Goal: Use online tool/utility: Use online tool/utility

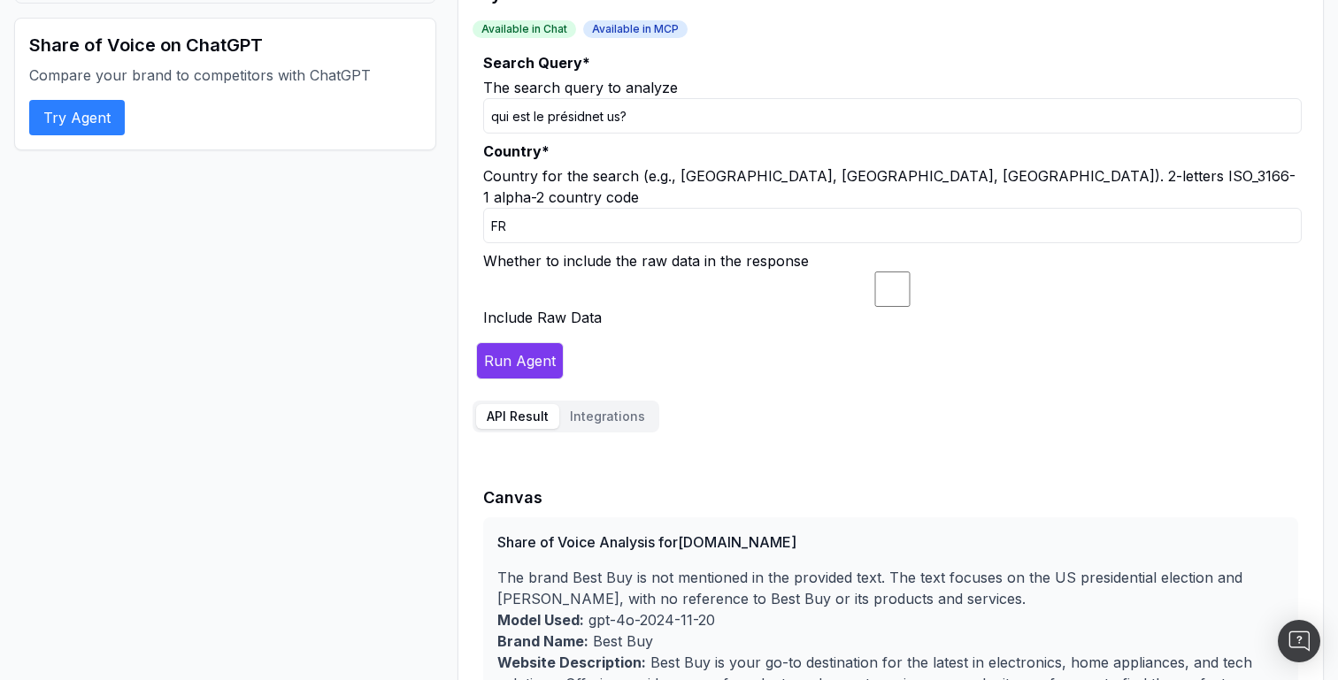
scroll to position [150, 0]
click at [941, 117] on input "qui est le présidnet us?" at bounding box center [892, 115] width 818 height 35
drag, startPoint x: 165, startPoint y: 39, endPoint x: 289, endPoint y: 41, distance: 124.8
click at [289, 41] on h2 "Share of Voice on ChatGPT" at bounding box center [225, 45] width 392 height 25
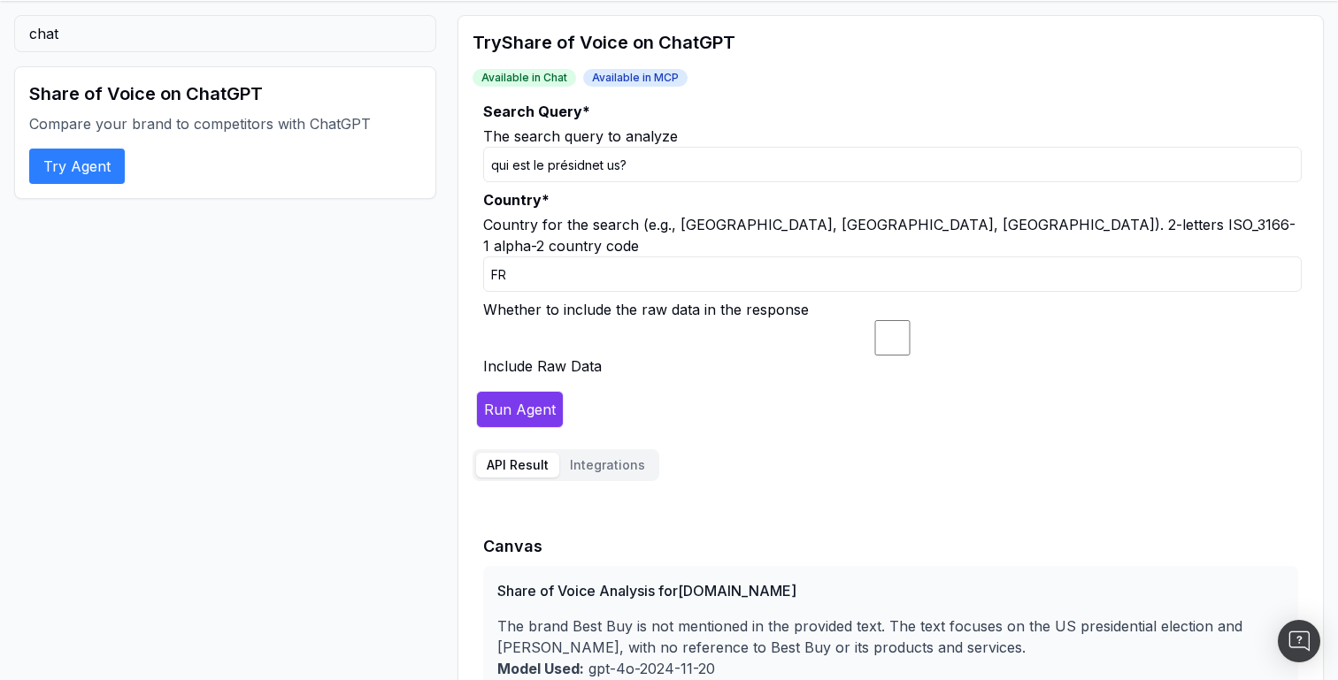
scroll to position [94, 0]
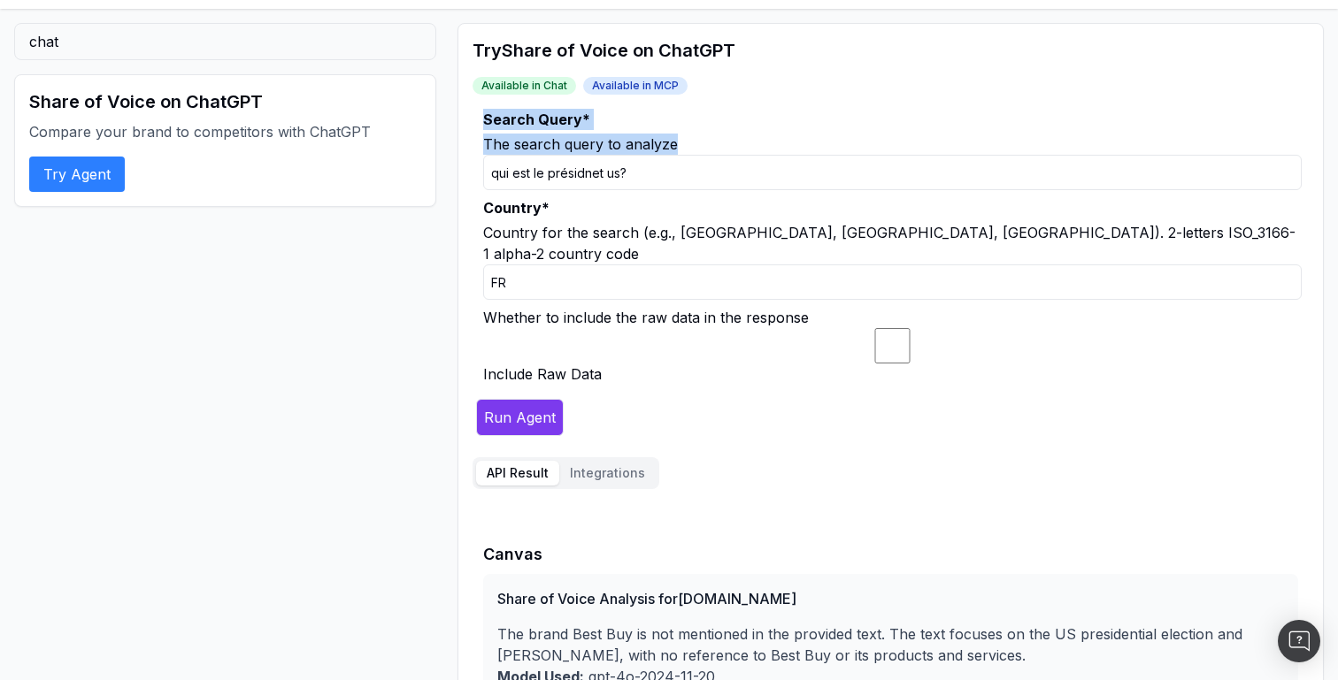
drag, startPoint x: 486, startPoint y: 117, endPoint x: 703, endPoint y: 136, distance: 217.7
click at [703, 136] on div "Search Query * The search query to analyze qui est le présidnet us?" at bounding box center [892, 149] width 818 height 81
click at [703, 136] on div "The search query to analyze" at bounding box center [892, 144] width 818 height 21
drag, startPoint x: 498, startPoint y: 114, endPoint x: 698, endPoint y: 142, distance: 202.0
click at [698, 142] on div "Search Query * The search query to analyze qui est le présidnet us?" at bounding box center [892, 149] width 818 height 81
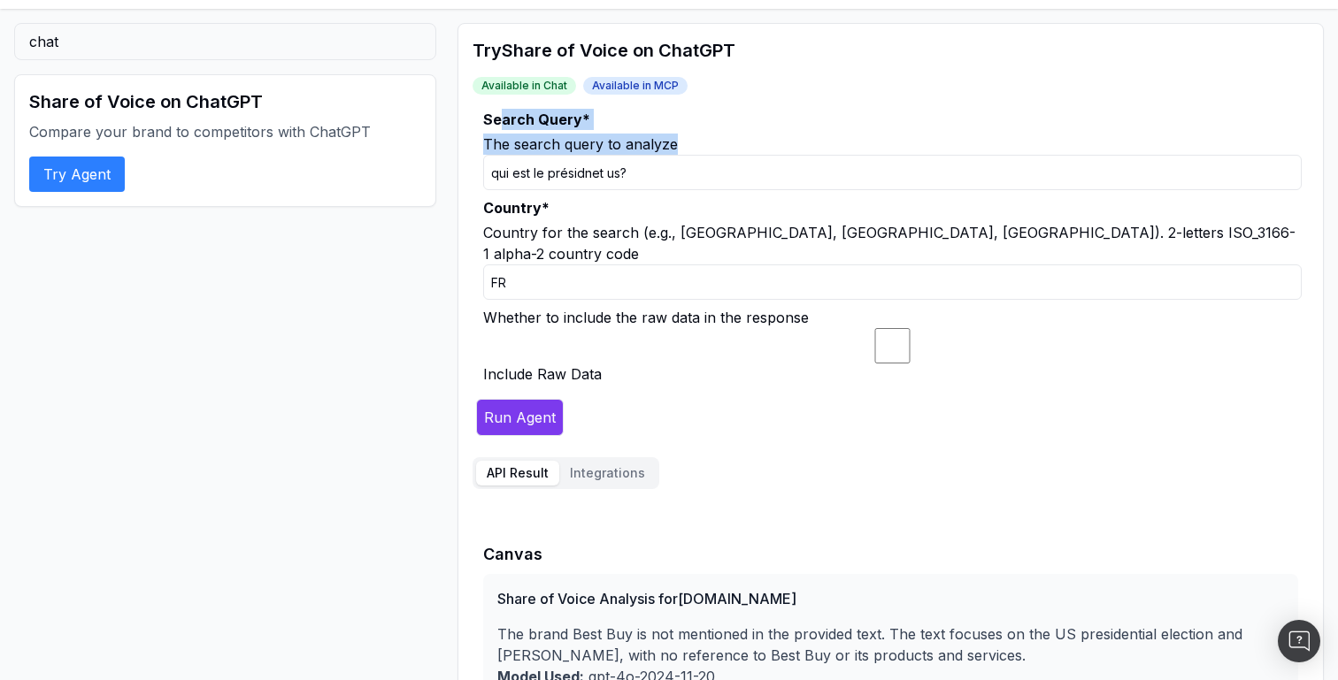
click at [698, 142] on div "The search query to analyze" at bounding box center [892, 144] width 818 height 21
